Goal: Communication & Community: Answer question/provide support

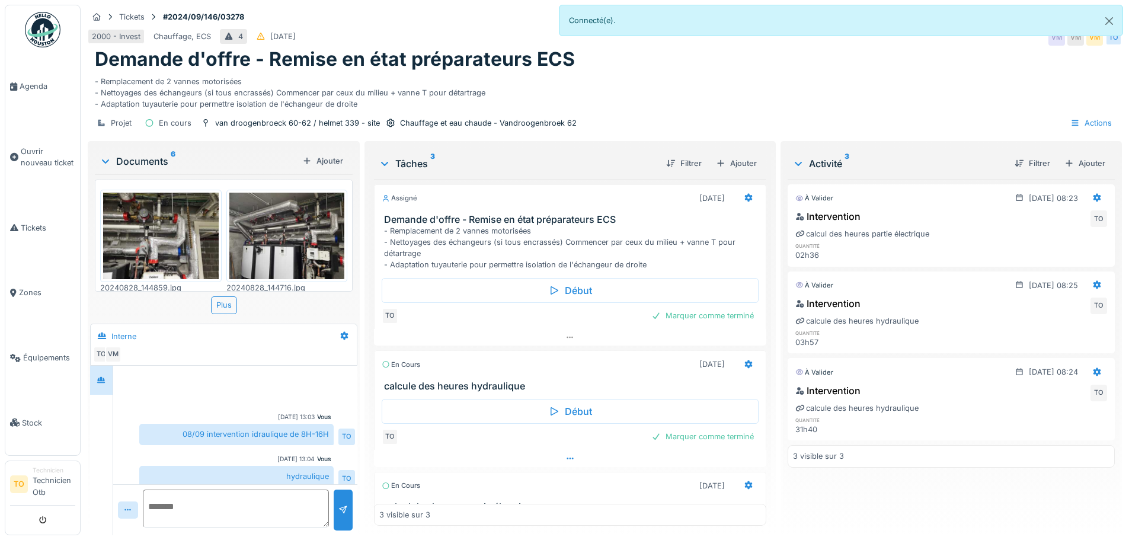
scroll to position [91, 0]
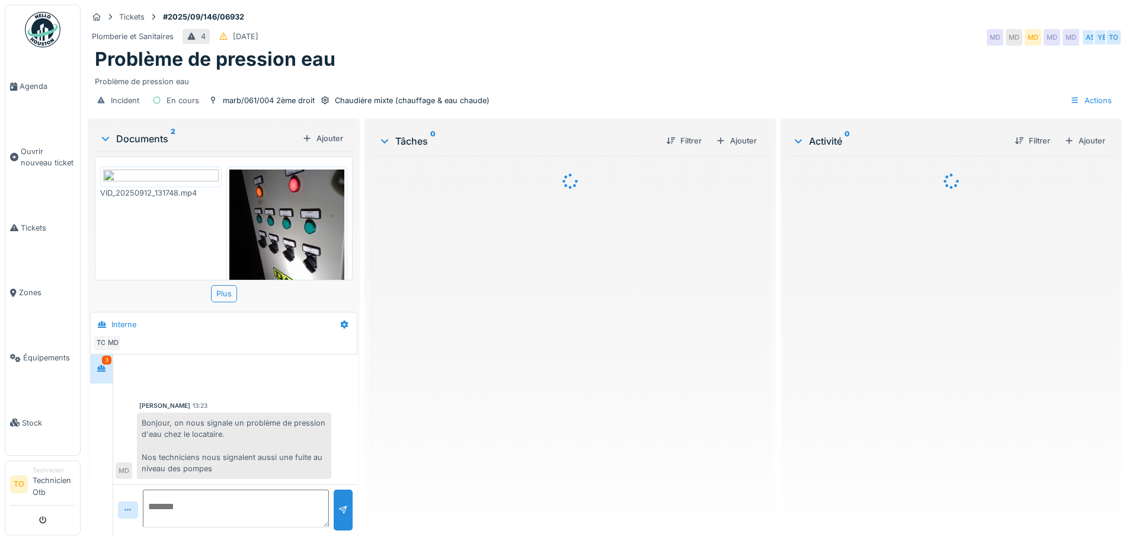
scroll to position [171, 0]
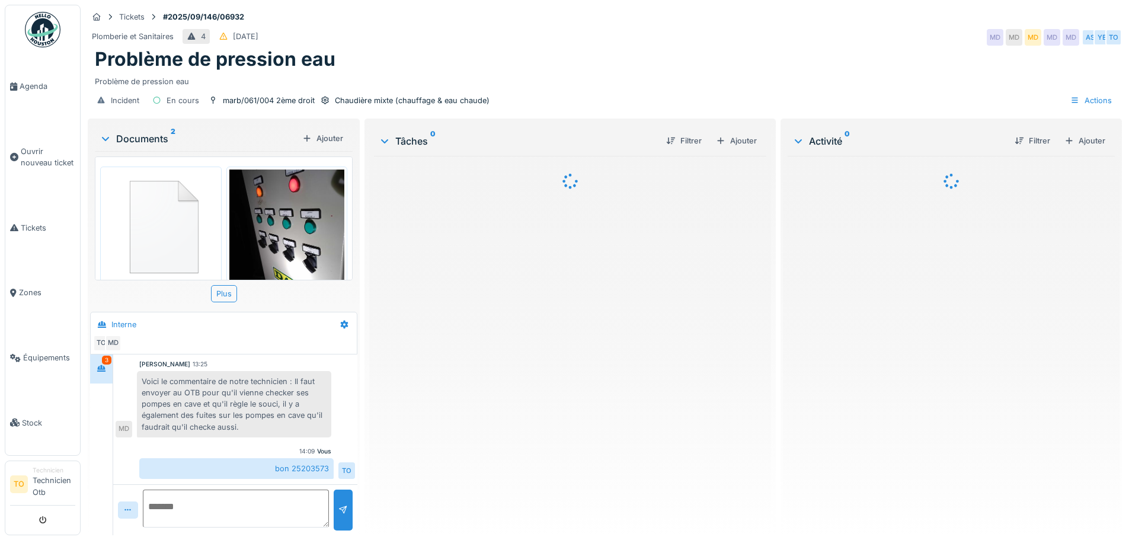
click at [206, 510] on textarea at bounding box center [236, 508] width 186 height 38
type textarea "**********"
click at [343, 517] on div at bounding box center [343, 509] width 19 height 41
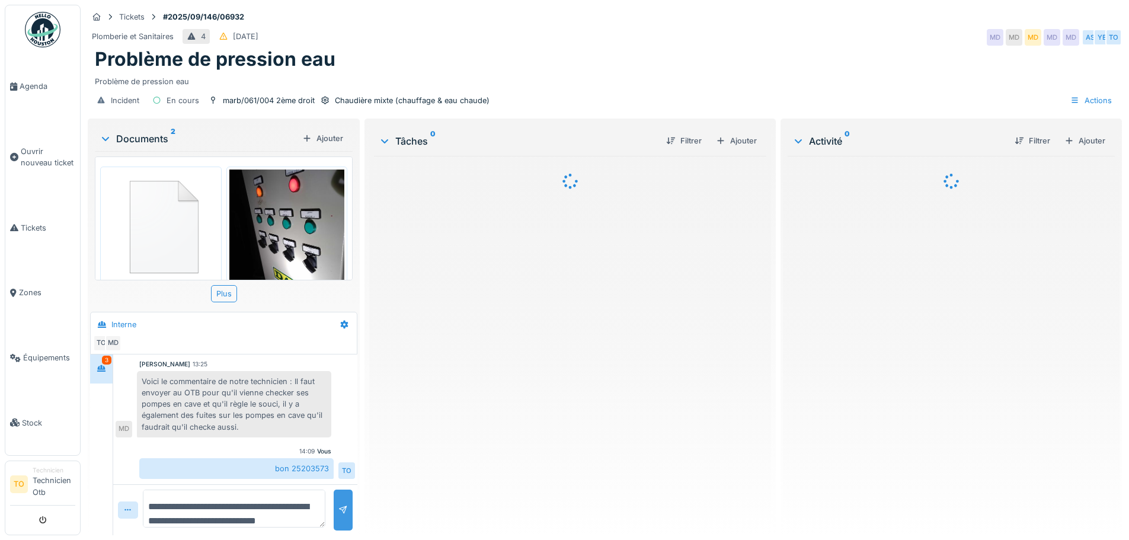
scroll to position [224, 0]
